Goal: Navigation & Orientation: Find specific page/section

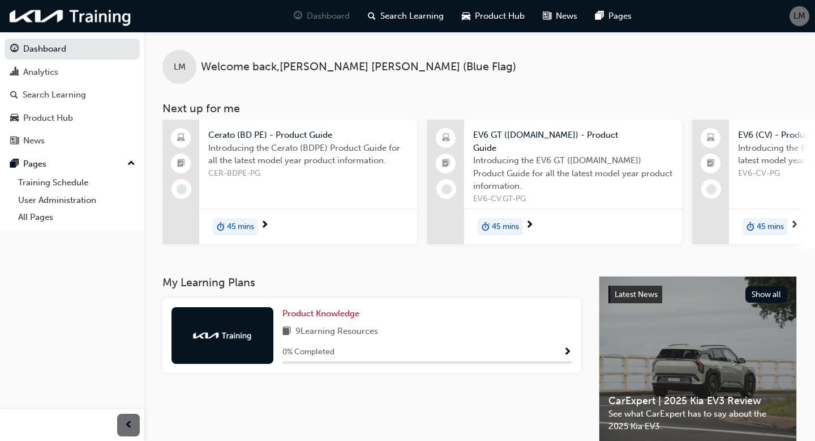
click at [807, 12] on div "LM" at bounding box center [800, 16] width 20 height 20
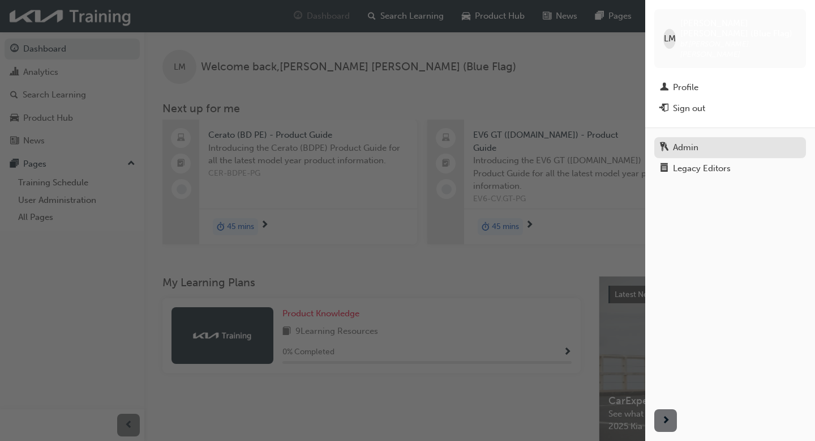
click at [690, 141] on div "Admin" at bounding box center [685, 147] width 25 height 13
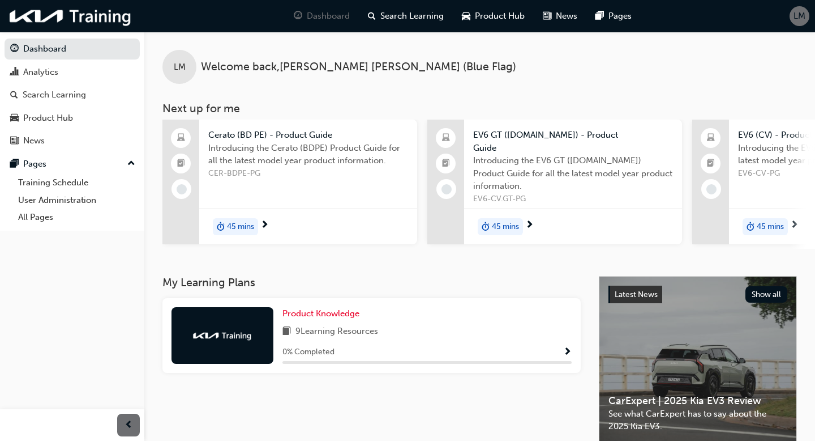
click at [798, 18] on span "LM" at bounding box center [800, 16] width 12 height 13
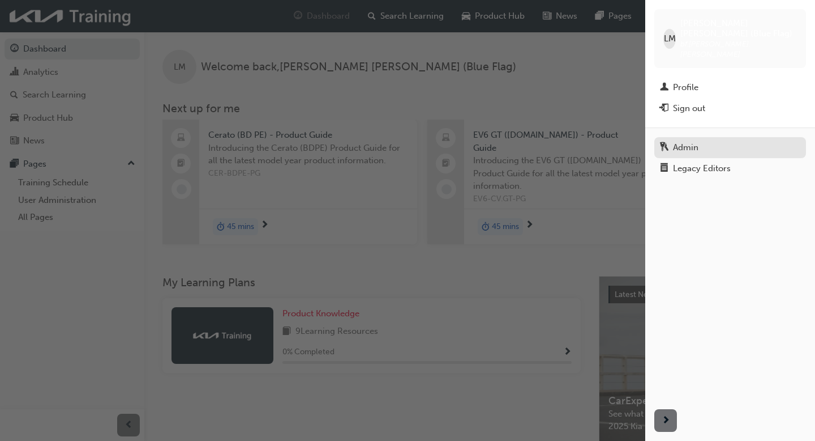
click at [678, 137] on link "Admin" at bounding box center [731, 147] width 152 height 21
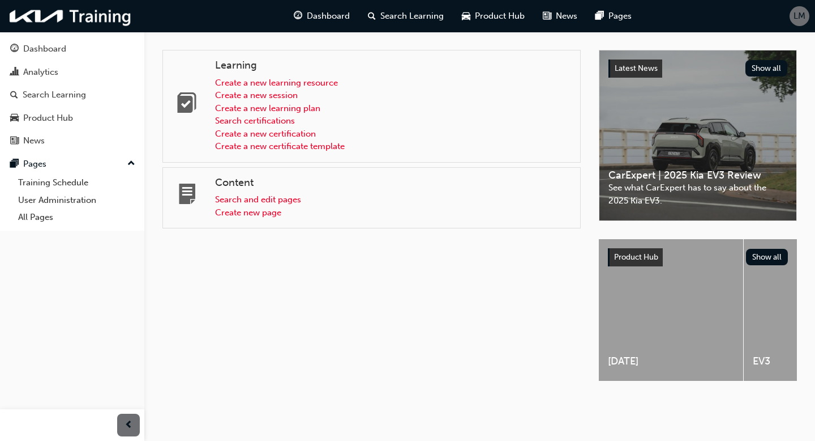
click at [796, 14] on span "LM" at bounding box center [800, 16] width 12 height 13
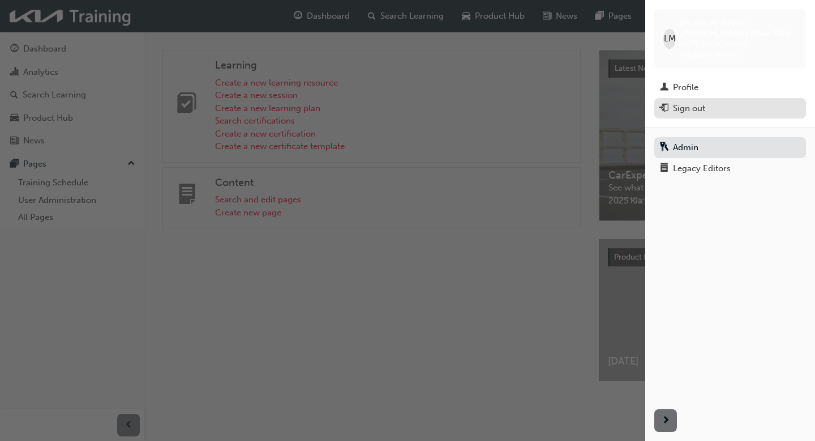
click at [704, 102] on div "Sign out" at bounding box center [689, 108] width 32 height 13
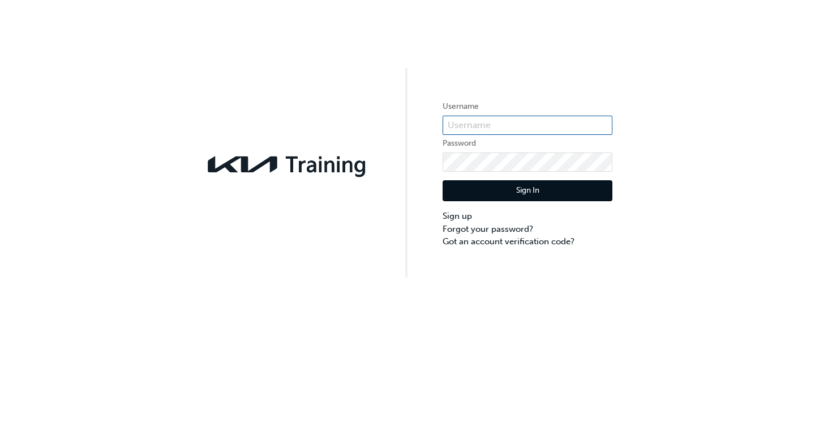
click at [520, 129] on input "text" at bounding box center [528, 125] width 170 height 19
type input "bf.[PERSON_NAME].[PERSON_NAME]"
click at [532, 188] on button "Sign In" at bounding box center [528, 191] width 170 height 22
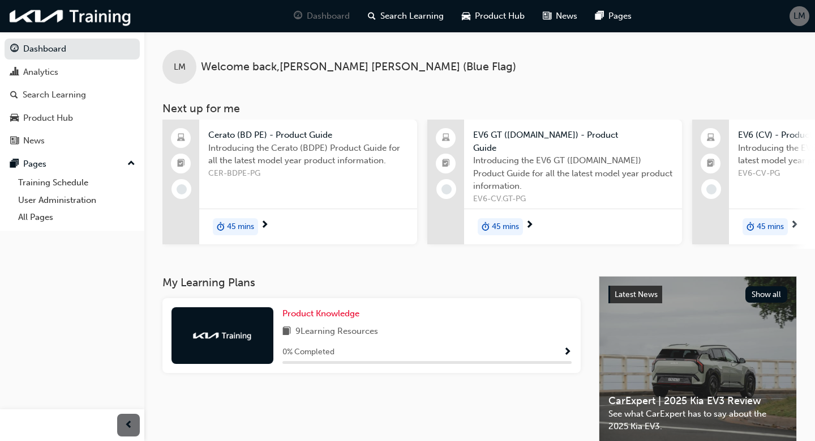
click at [797, 16] on span "LM" at bounding box center [800, 16] width 12 height 13
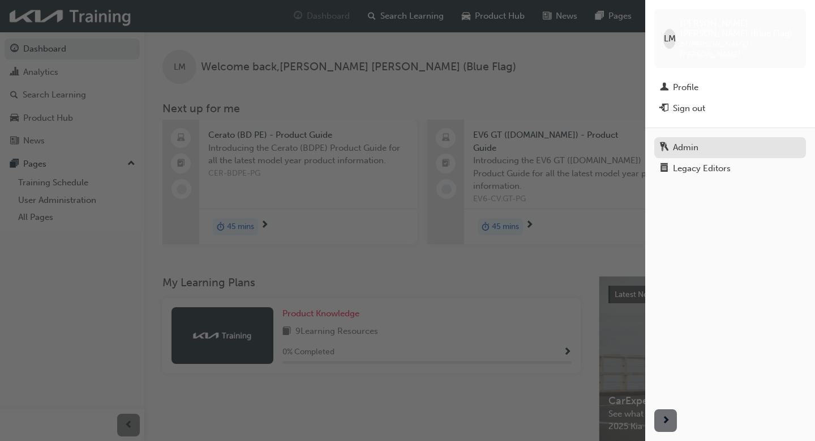
click at [690, 141] on div "Admin" at bounding box center [685, 147] width 25 height 13
